Goal: Check status: Check status

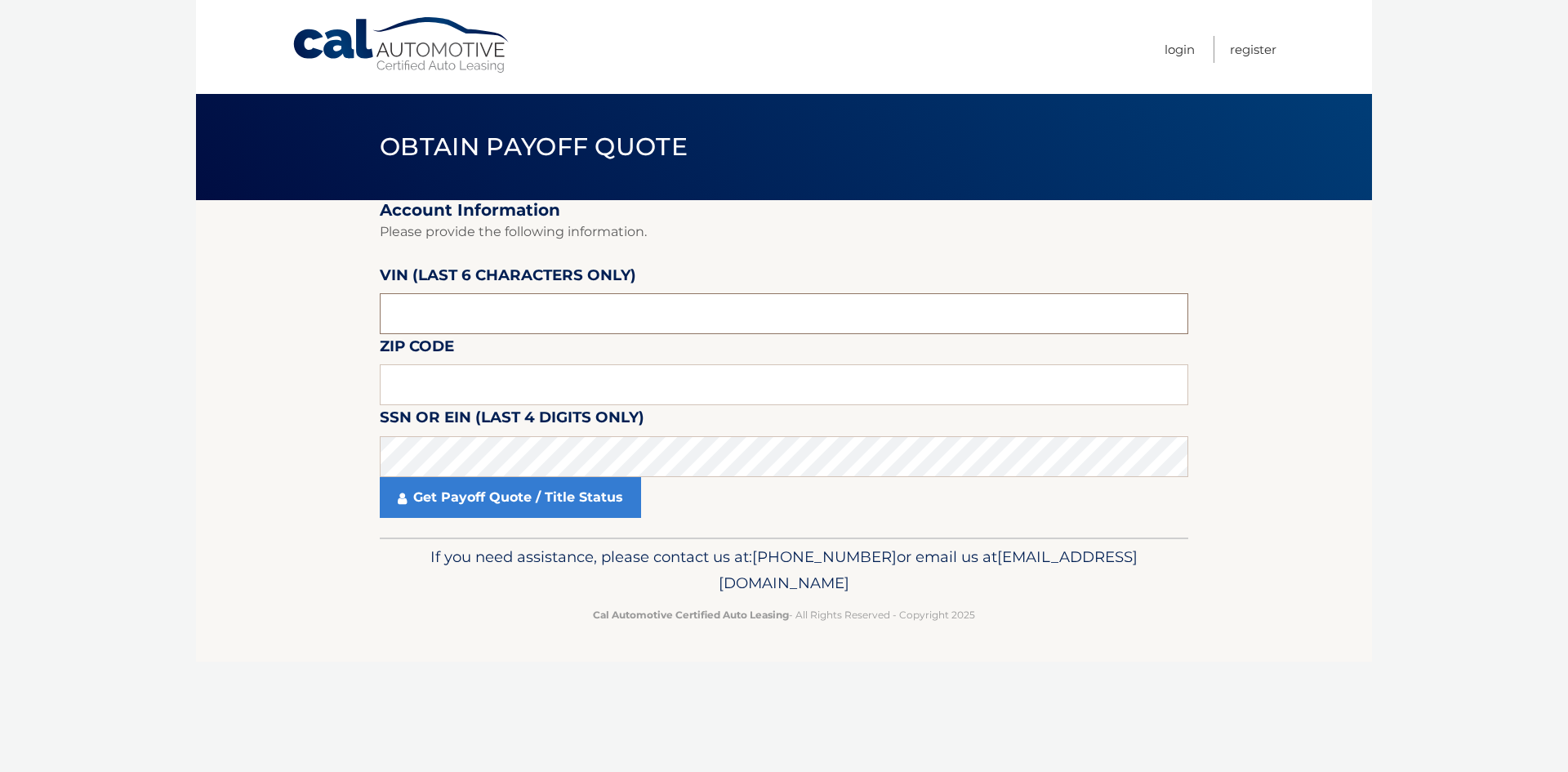
click at [514, 307] on input "text" at bounding box center [784, 314] width 809 height 41
click at [481, 398] on input "text" at bounding box center [784, 385] width 809 height 41
click at [480, 400] on input "text" at bounding box center [784, 385] width 809 height 41
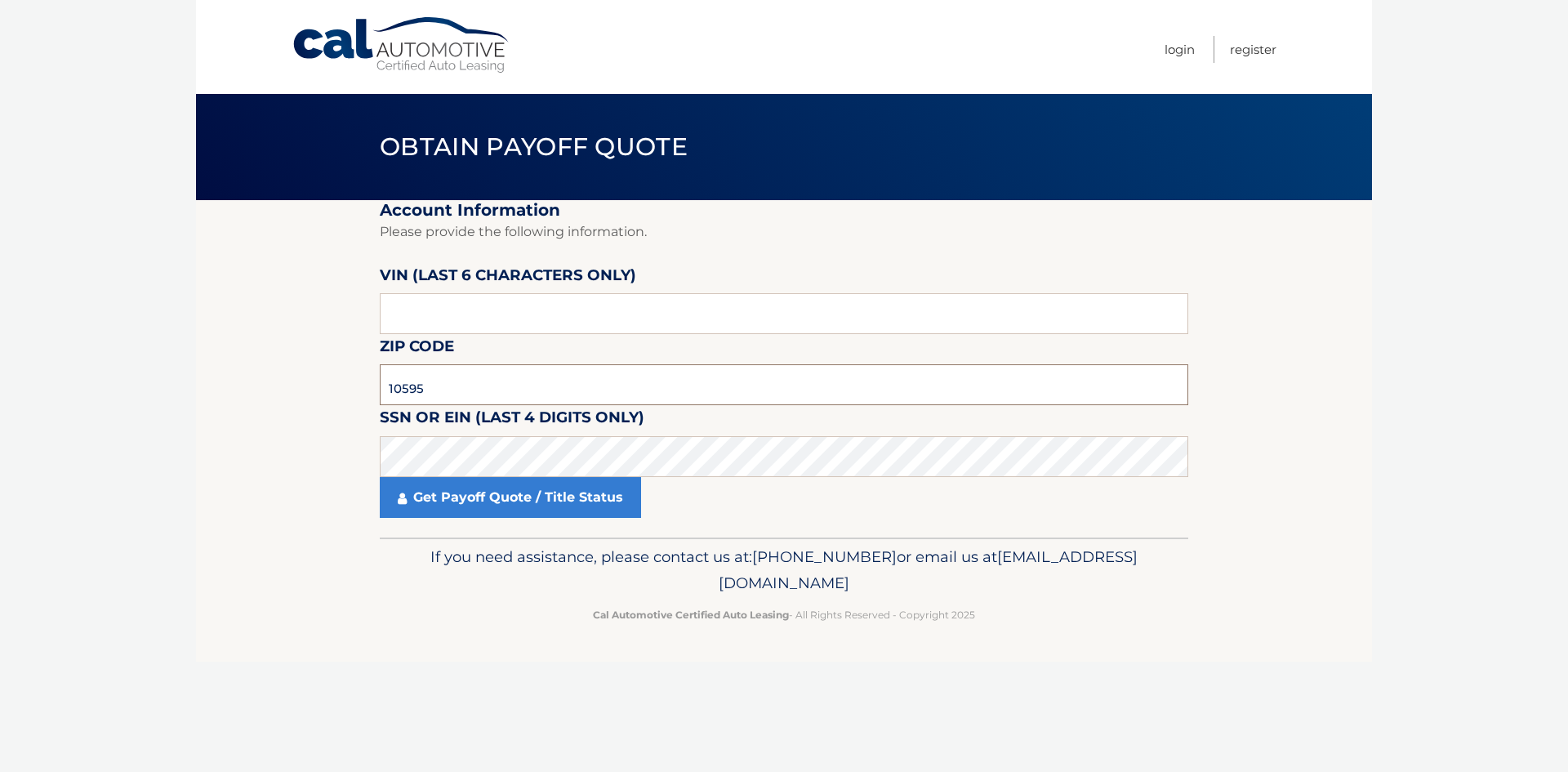
type input "10595"
click at [464, 326] on input "text" at bounding box center [784, 314] width 809 height 41
type input "044629"
click at [313, 655] on footer "If you need assistance, please contact us at: [PHONE_NUMBER] or email us at [EM…" at bounding box center [784, 599] width 1176 height 124
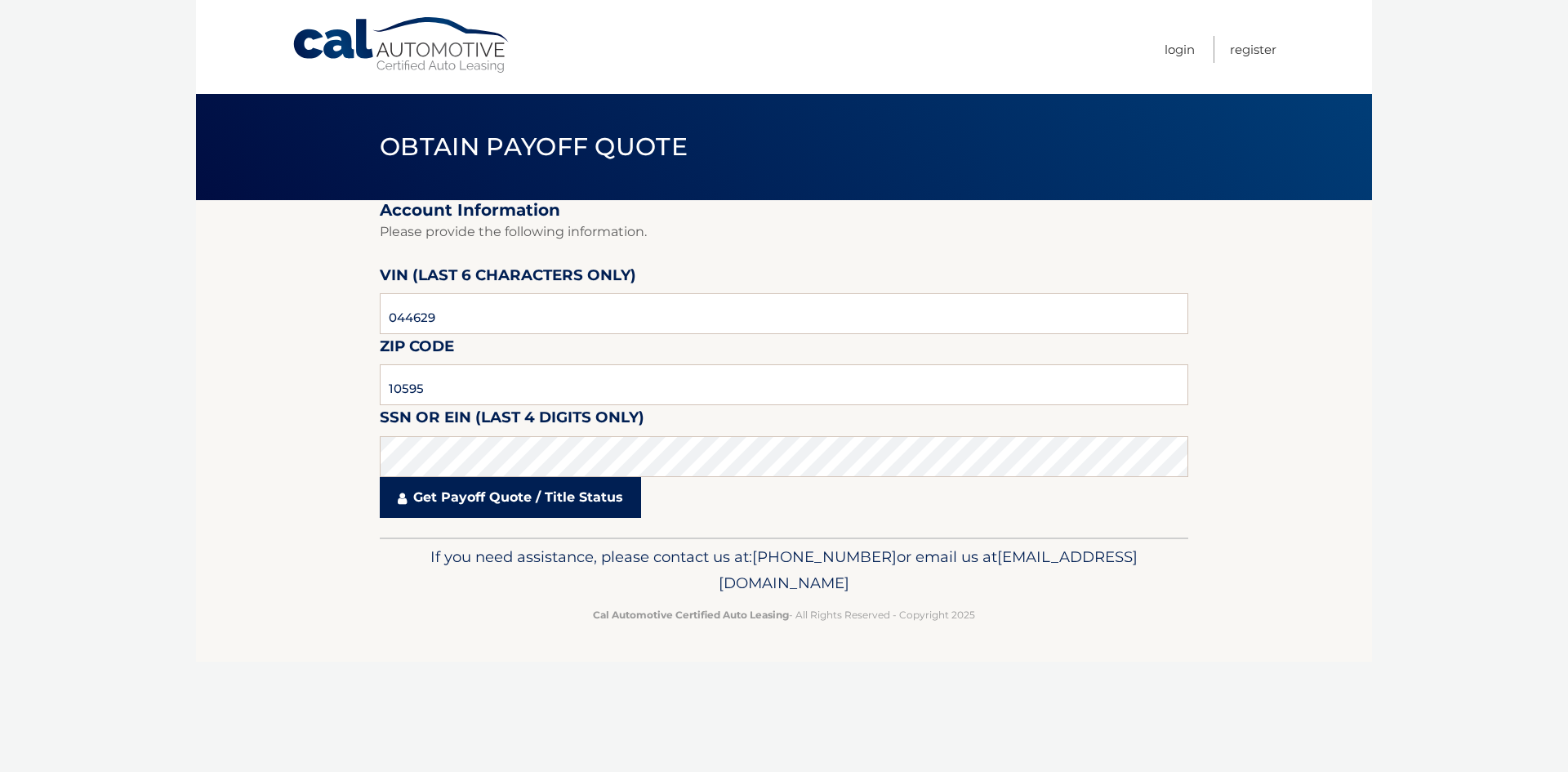
click at [478, 495] on link "Get Payoff Quote / Title Status" at bounding box center [510, 497] width 261 height 41
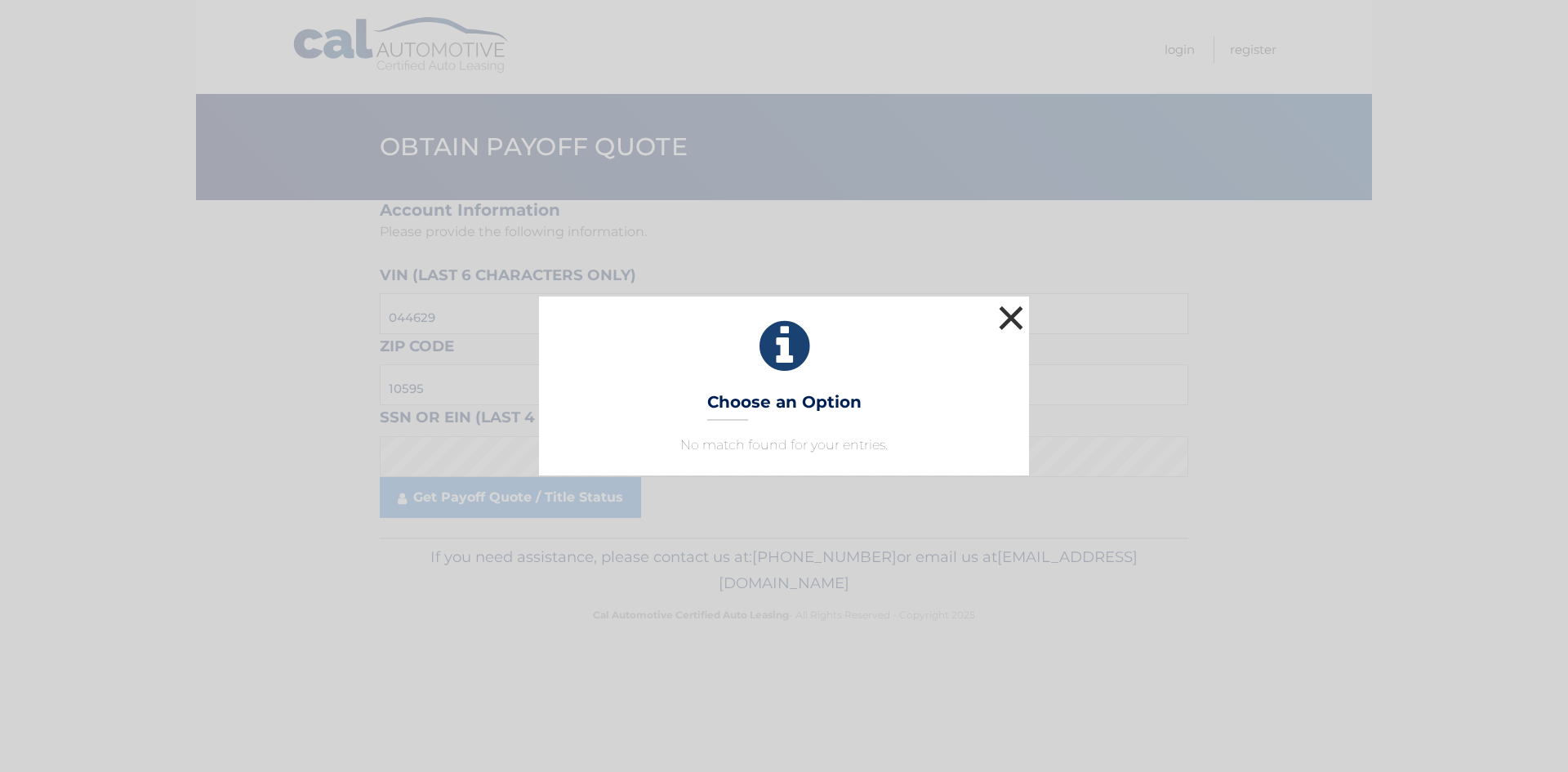
click at [1013, 309] on button "×" at bounding box center [1011, 318] width 33 height 33
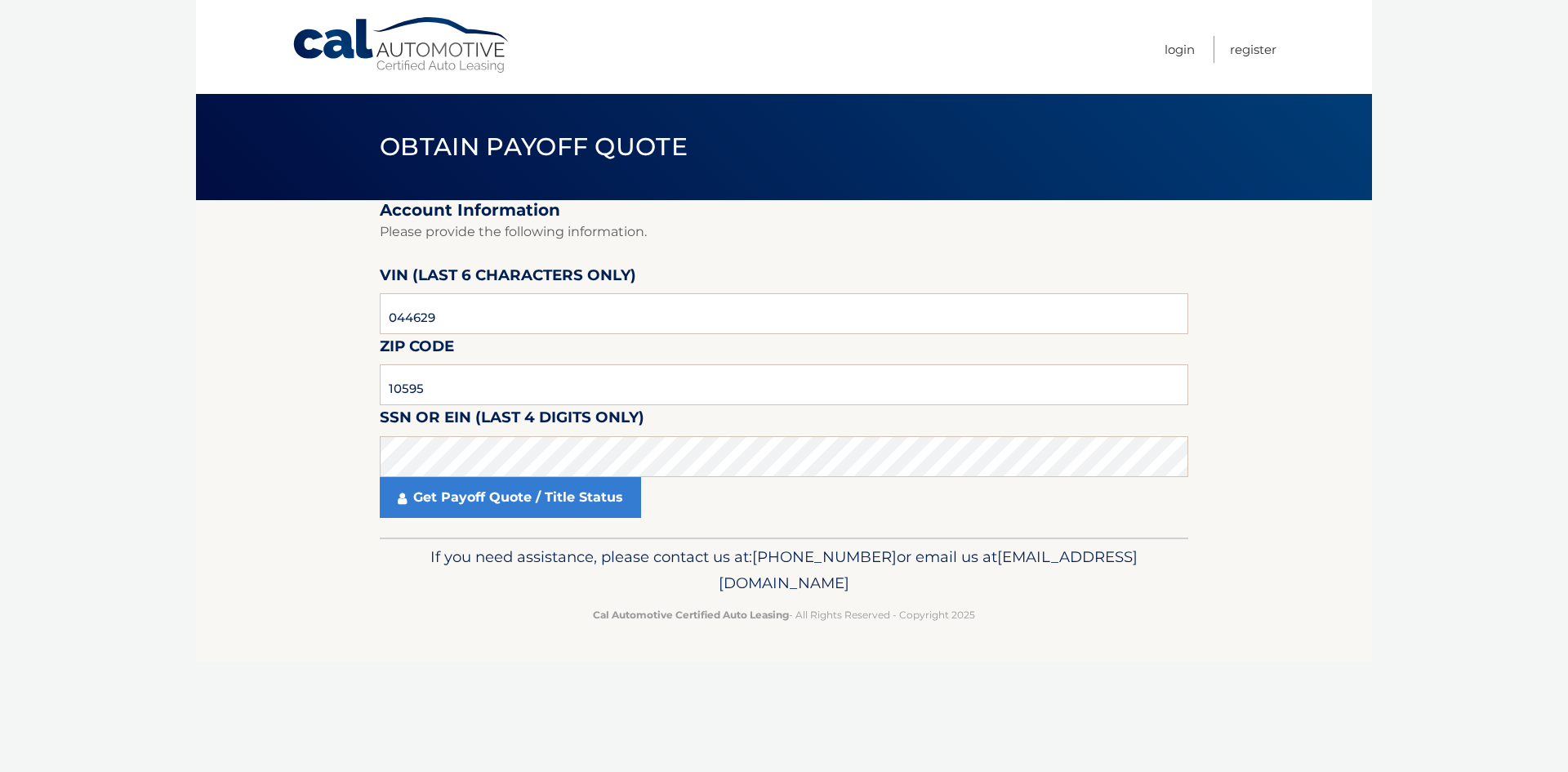
click at [472, 435] on label "SSN or EIN (last 4 digits only)" at bounding box center [512, 419] width 264 height 30
drag, startPoint x: 163, startPoint y: 578, endPoint x: 157, endPoint y: 560, distance: 19.0
click at [165, 567] on body "Cal Automotive Menu Login Register Obtain Payoff Quote" at bounding box center [784, 386] width 1568 height 772
click at [307, 45] on link "Cal Automotive" at bounding box center [402, 45] width 221 height 58
click at [390, 44] on link "Cal Automotive" at bounding box center [402, 45] width 221 height 58
